Goal: Task Accomplishment & Management: Manage account settings

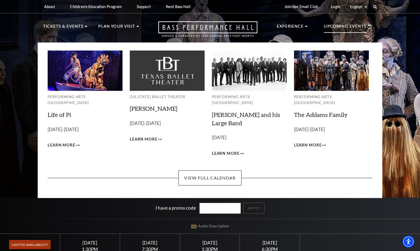
click at [339, 22] on div "Upcoming Events" at bounding box center [347, 26] width 58 height 15
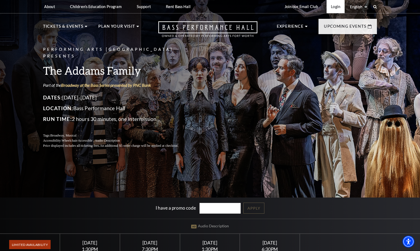
click at [331, 5] on link "Login" at bounding box center [336, 6] width 18 height 13
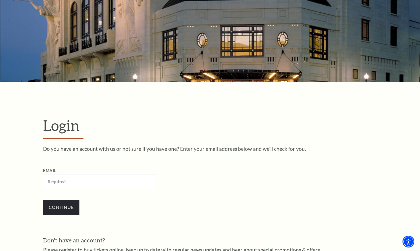
scroll to position [161, 0]
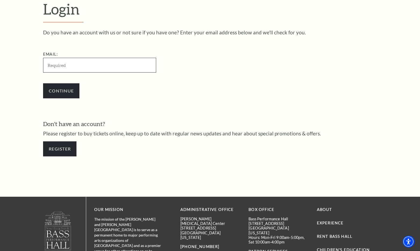
type input "aaleya.koreishi@me.com"
click at [61, 90] on input "Continue" at bounding box center [61, 90] width 36 height 15
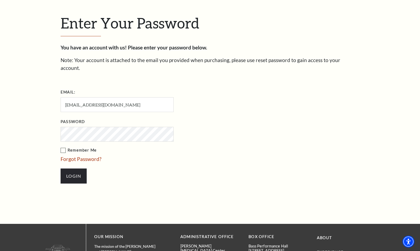
click at [73, 169] on input "Login" at bounding box center [74, 176] width 26 height 15
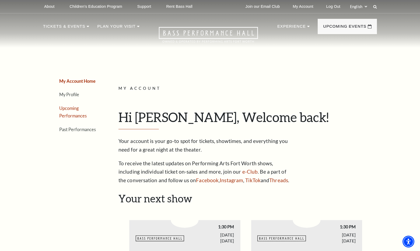
click at [78, 113] on link "Upcoming Performances" at bounding box center [72, 112] width 27 height 13
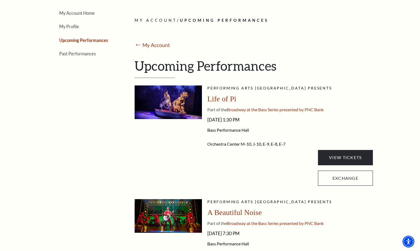
scroll to position [69, 0]
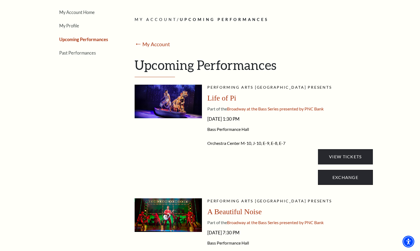
click at [338, 177] on link "Exchange" at bounding box center [345, 177] width 55 height 15
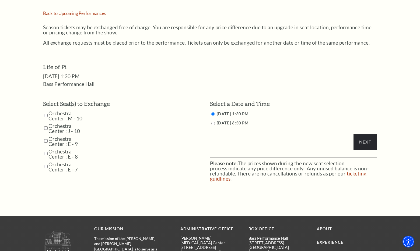
scroll to position [208, 0]
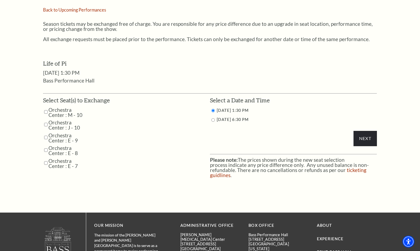
click at [45, 108] on input "Orchestra Center : M - 10" at bounding box center [45, 111] width 3 height 9
checkbox input "true"
click at [46, 122] on input "Orchestra Center : J - 10" at bounding box center [45, 124] width 3 height 9
checkbox input "true"
click at [367, 139] on input "Next" at bounding box center [364, 138] width 23 height 15
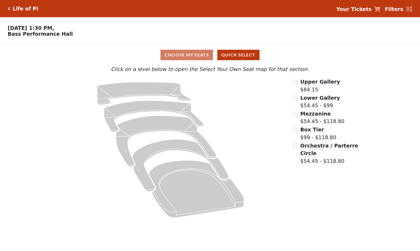
click at [296, 144] on input "radio" at bounding box center [295, 146] width 5 height 5
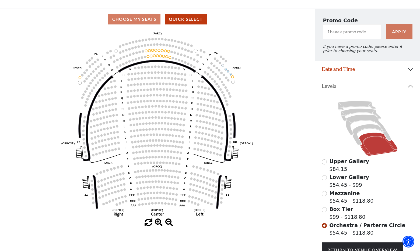
scroll to position [40, 0]
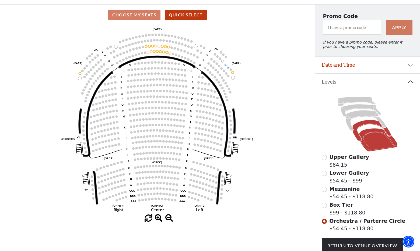
click at [370, 122] on icon at bounding box center [371, 130] width 39 height 21
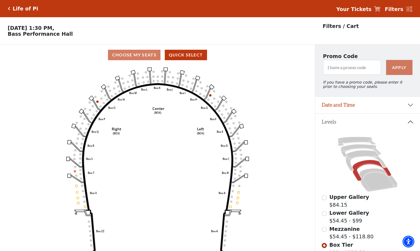
scroll to position [25, 0]
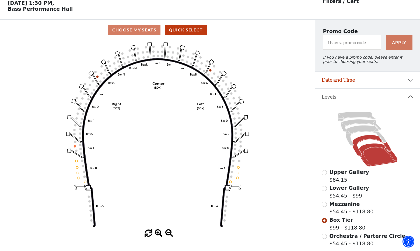
click at [371, 156] on icon at bounding box center [378, 155] width 38 height 23
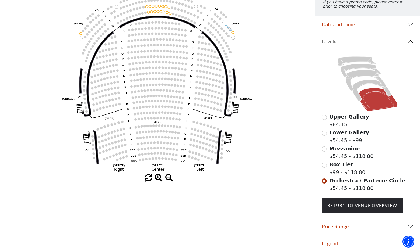
scroll to position [80, 0]
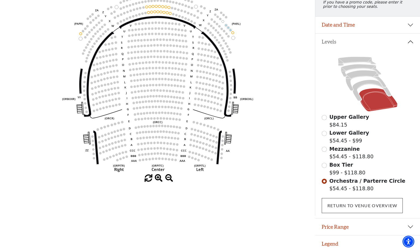
click at [361, 204] on link "Return To Venue Overview" at bounding box center [362, 205] width 81 height 15
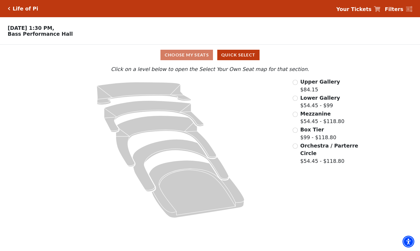
scroll to position [0, 0]
click at [9, 10] on icon "Click here to go back to filters" at bounding box center [9, 9] width 2 height 4
